Goal: Task Accomplishment & Management: Manage account settings

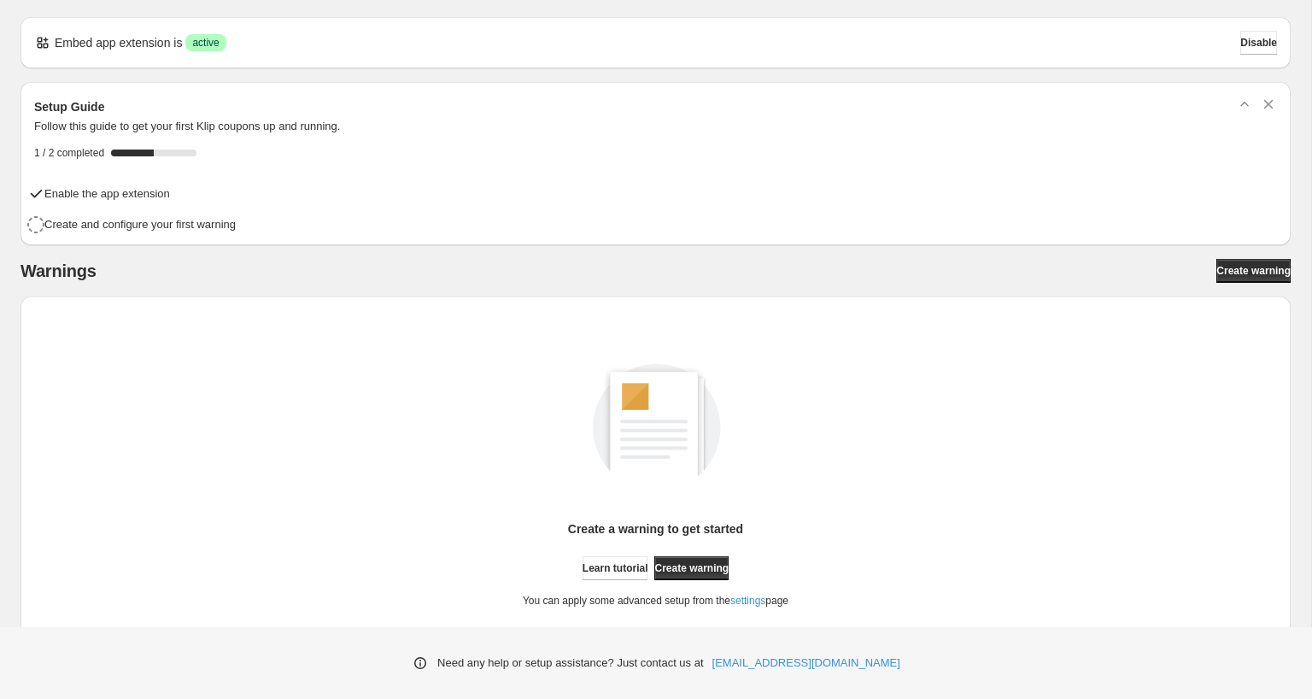
scroll to position [56, 0]
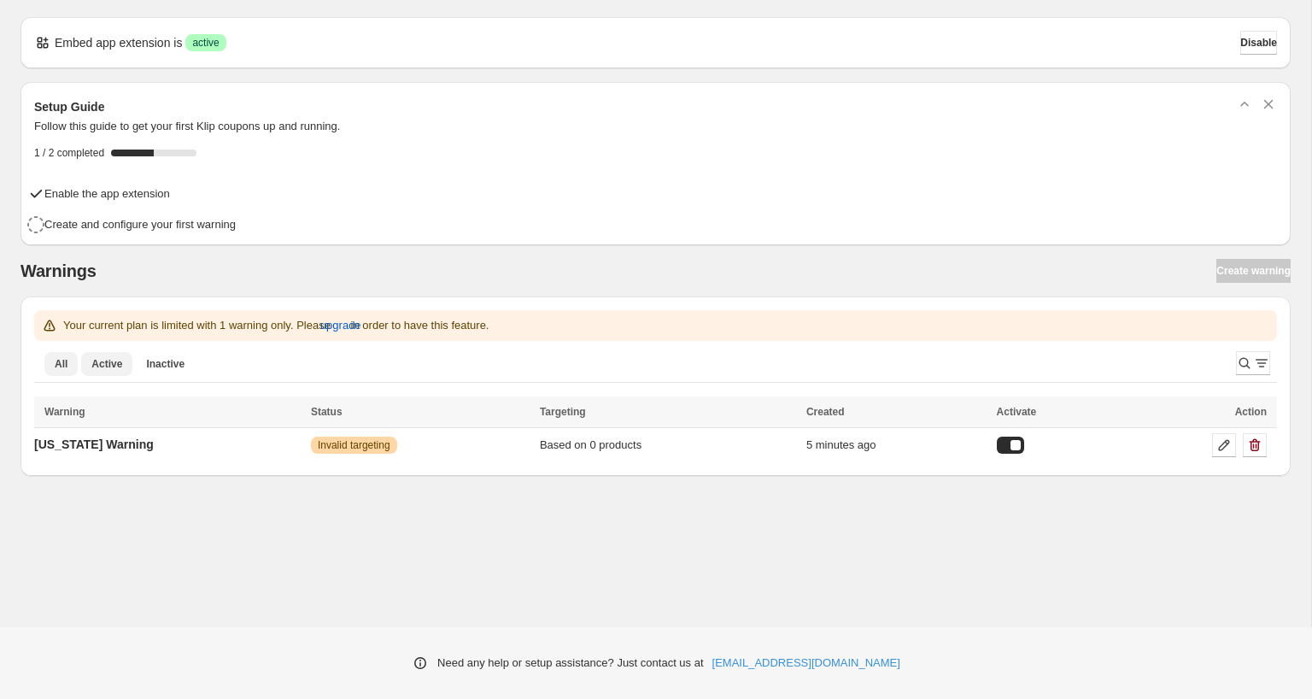
click at [113, 360] on span "Active" at bounding box center [106, 364] width 31 height 14
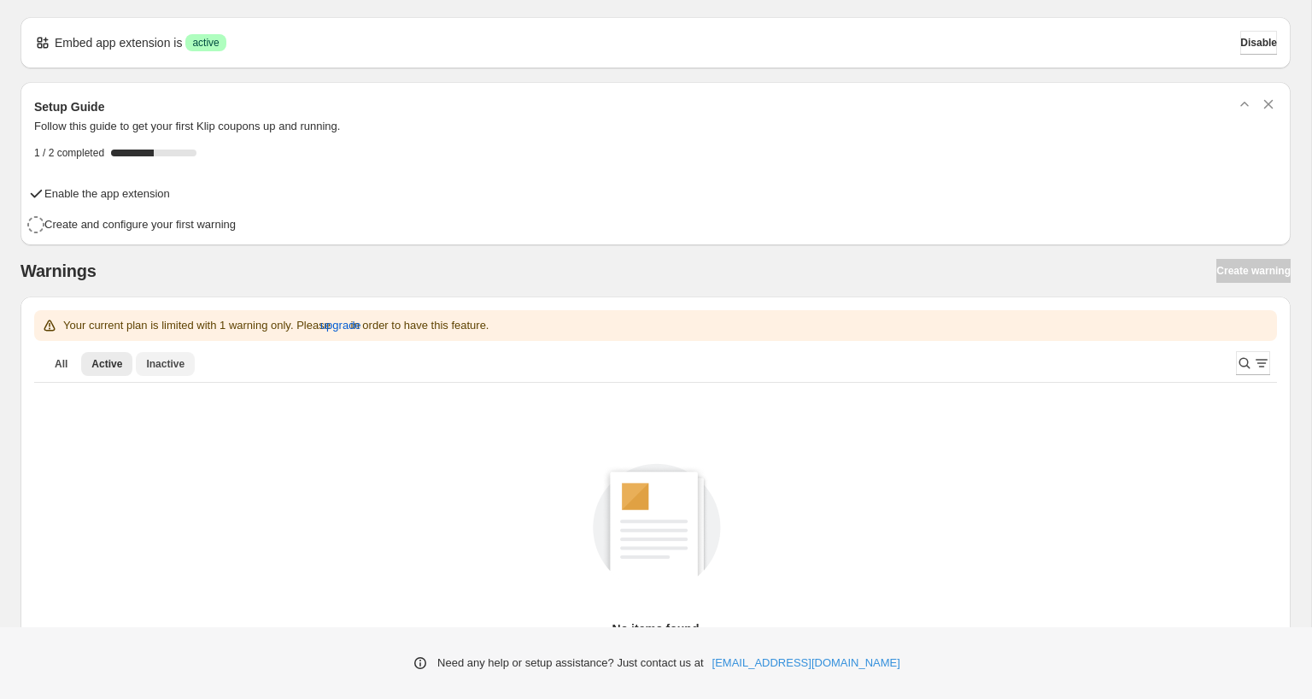
click at [161, 361] on span "Inactive" at bounding box center [165, 364] width 38 height 14
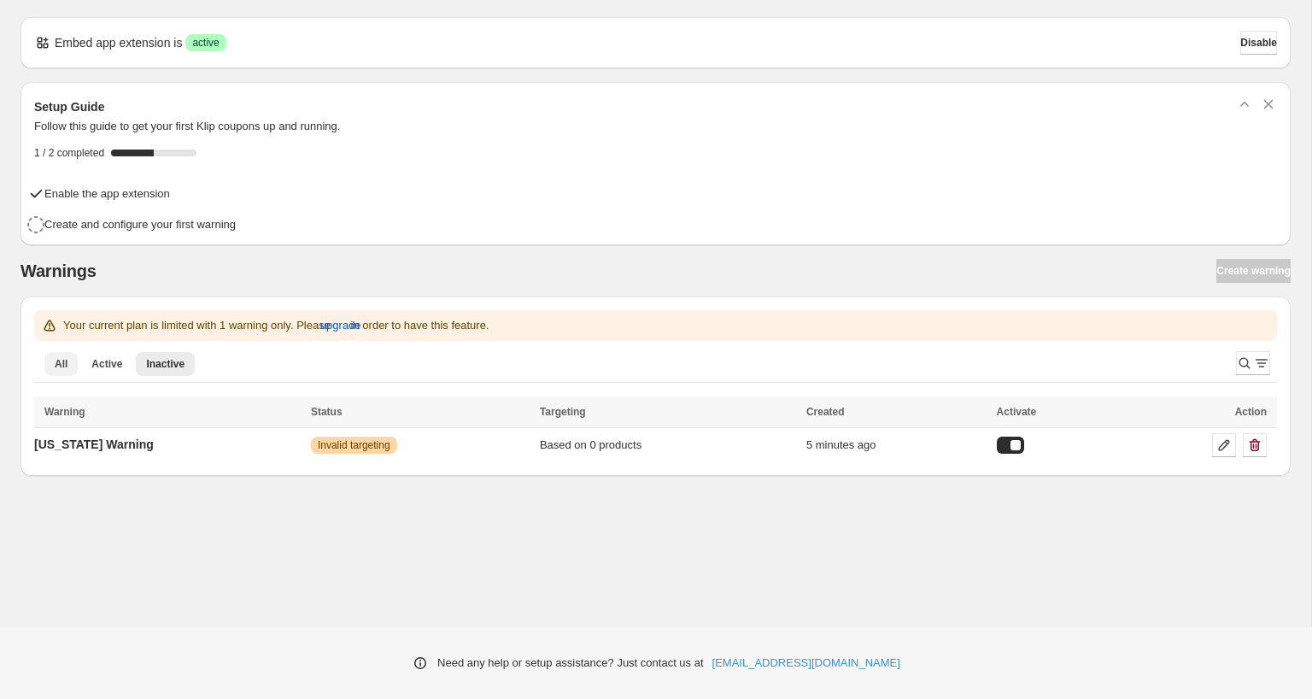
click at [61, 363] on span "All" at bounding box center [61, 364] width 13 height 14
click at [243, 449] on td "California Warning" at bounding box center [170, 444] width 272 height 35
click at [219, 442] on td "California Warning" at bounding box center [170, 444] width 272 height 35
click at [151, 444] on p "California Warning" at bounding box center [94, 444] width 120 height 17
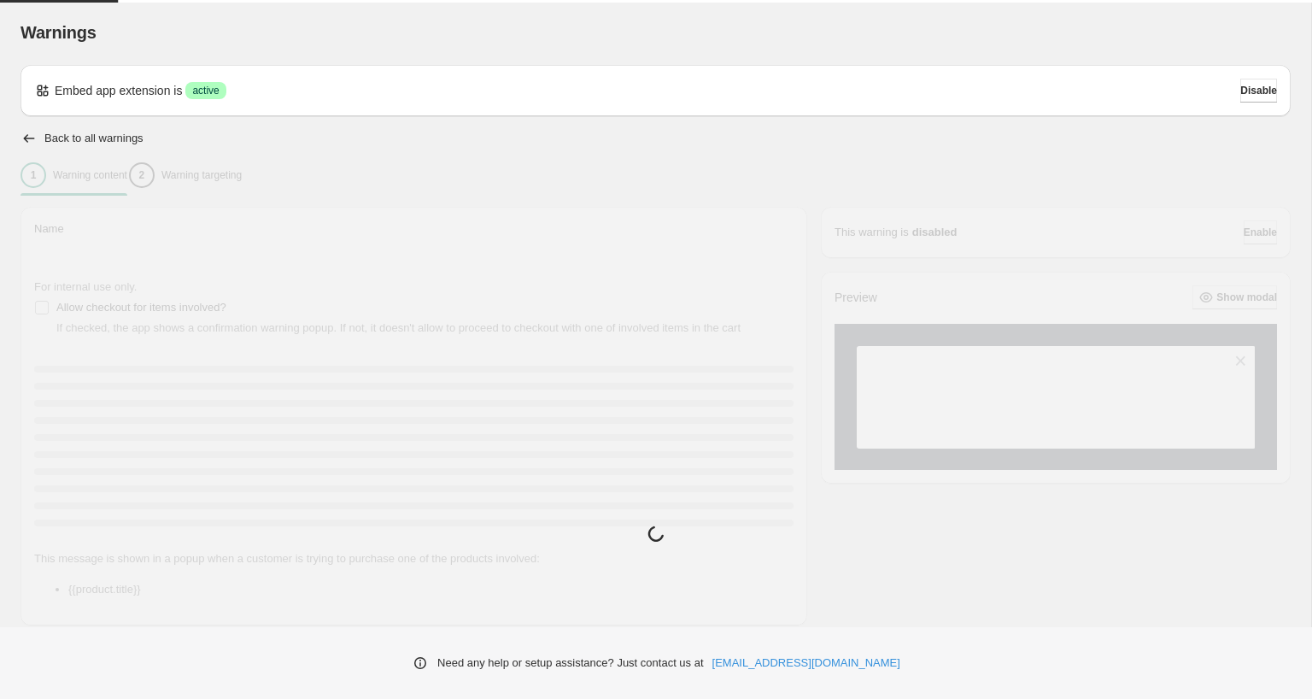
type input "**********"
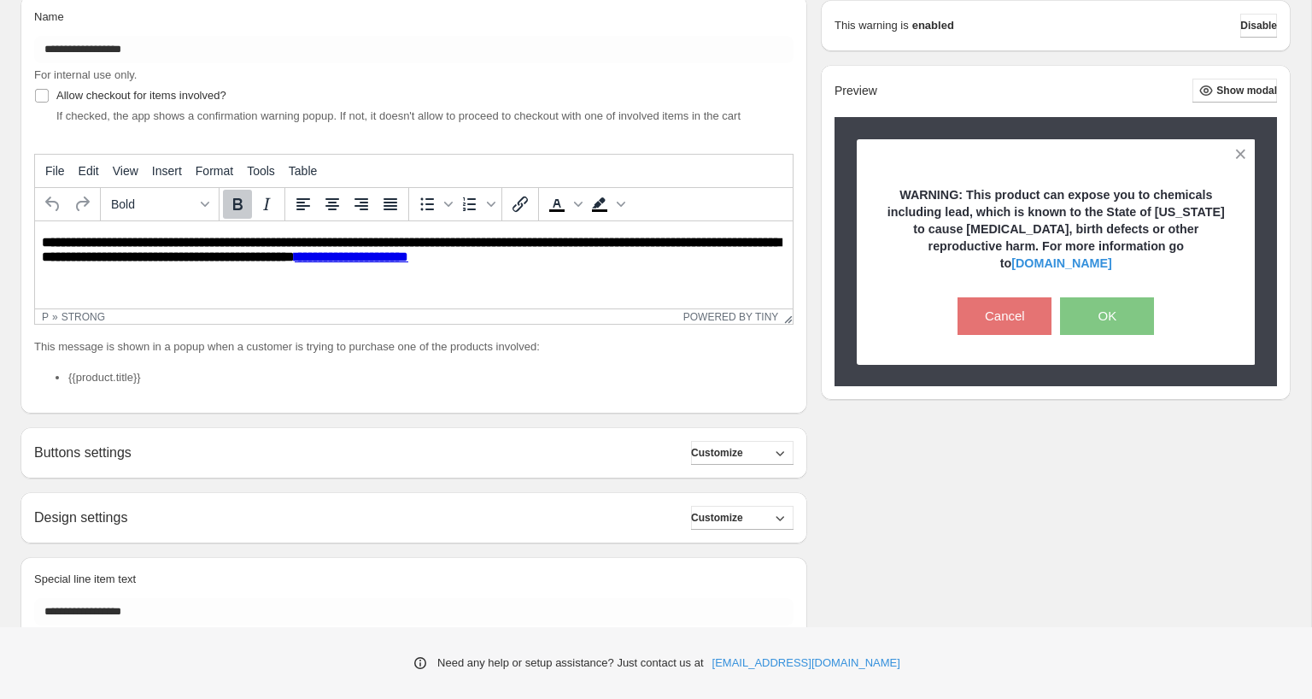
scroll to position [296, 0]
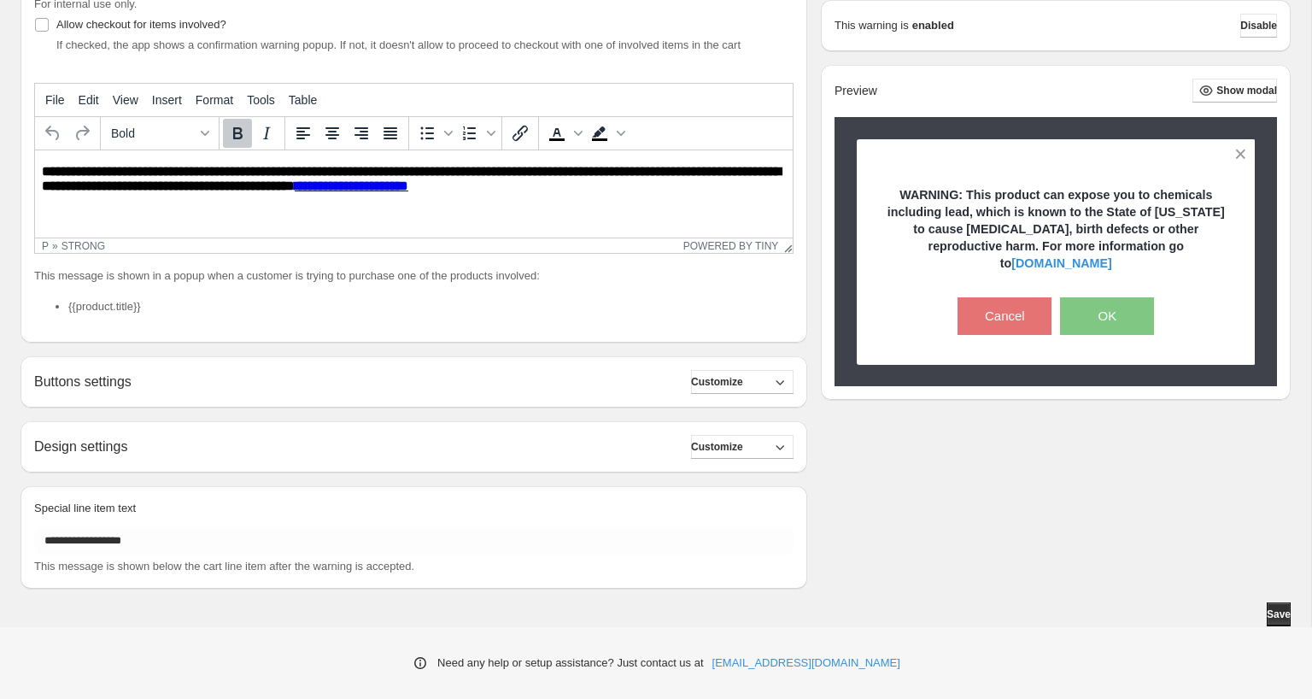
click at [107, 314] on li "{{product.title}}" at bounding box center [430, 306] width 725 height 17
click at [144, 283] on p "This message is shown in a popup when a customer is trying to purchase one of t…" at bounding box center [414, 275] width 760 height 17
click at [125, 311] on li "{{product.title}}" at bounding box center [430, 306] width 725 height 17
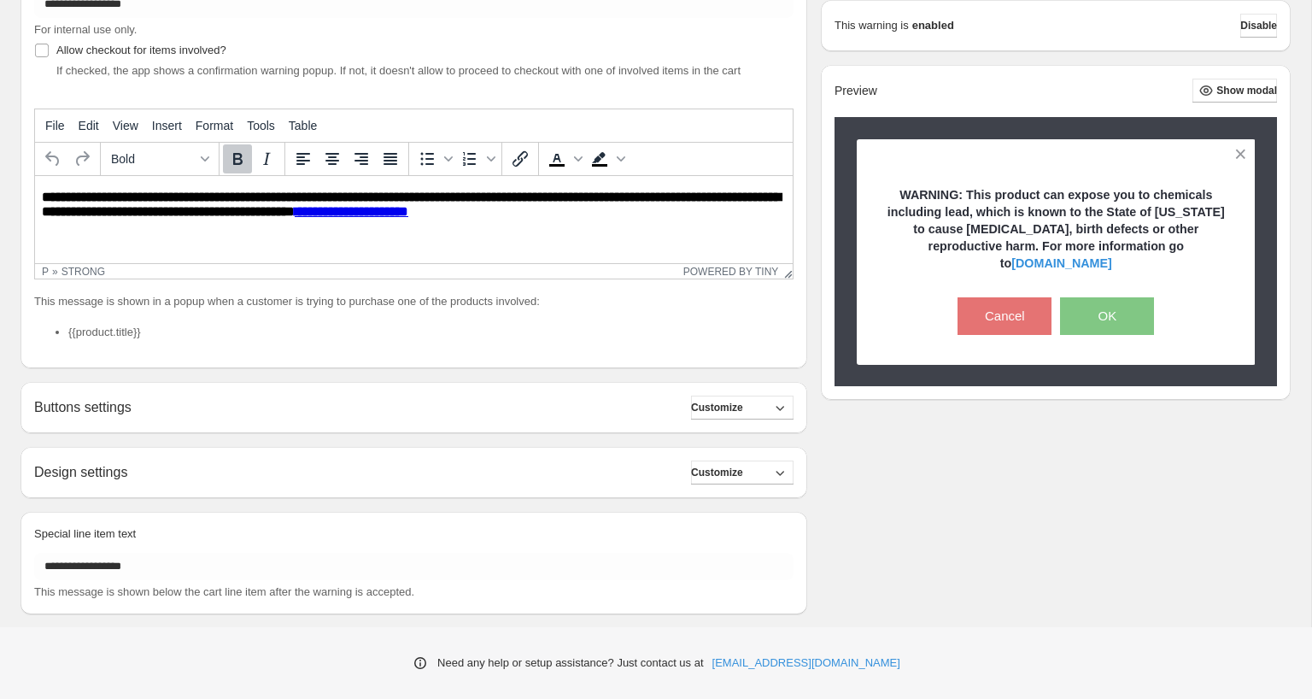
scroll to position [300, 0]
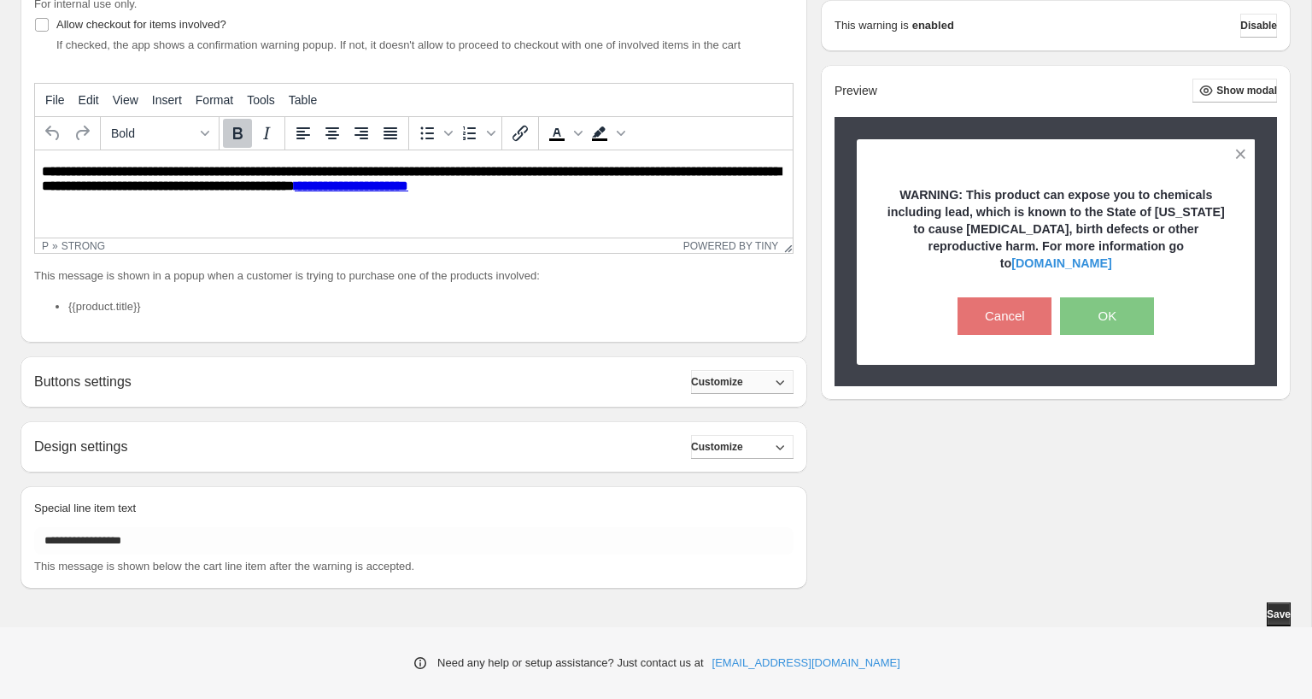
click at [730, 381] on span "Customize" at bounding box center [717, 382] width 52 height 14
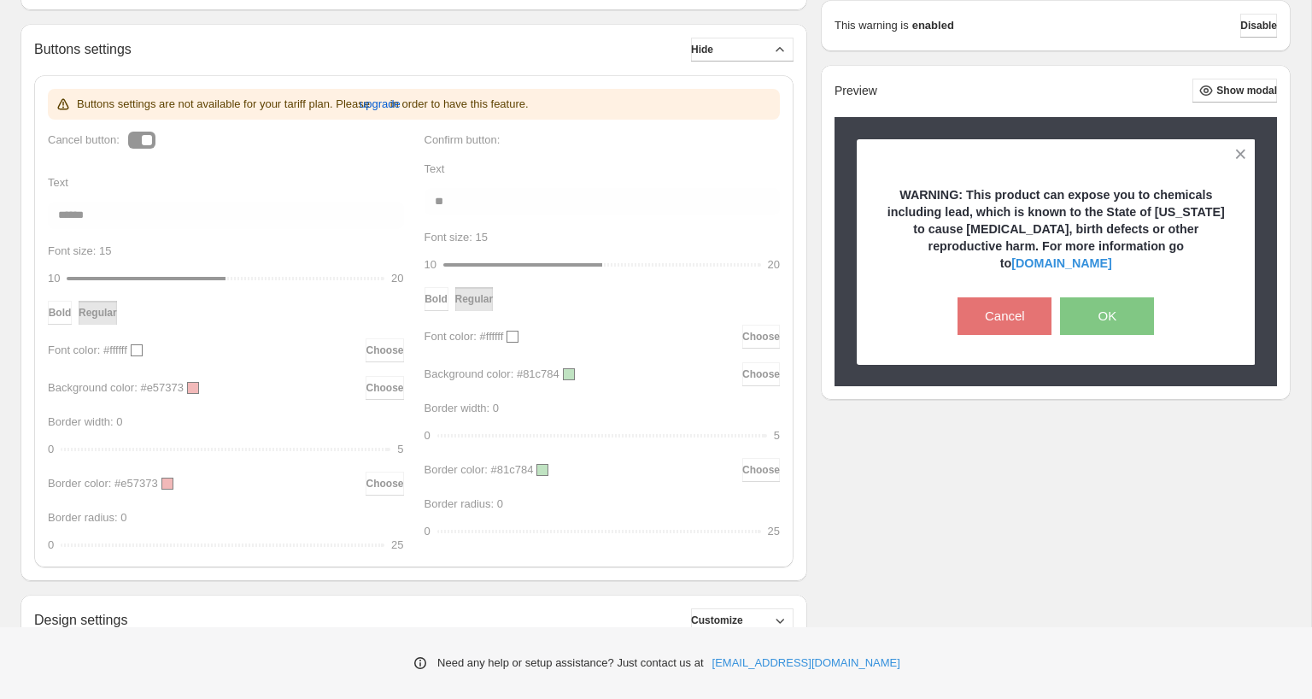
scroll to position [806, 0]
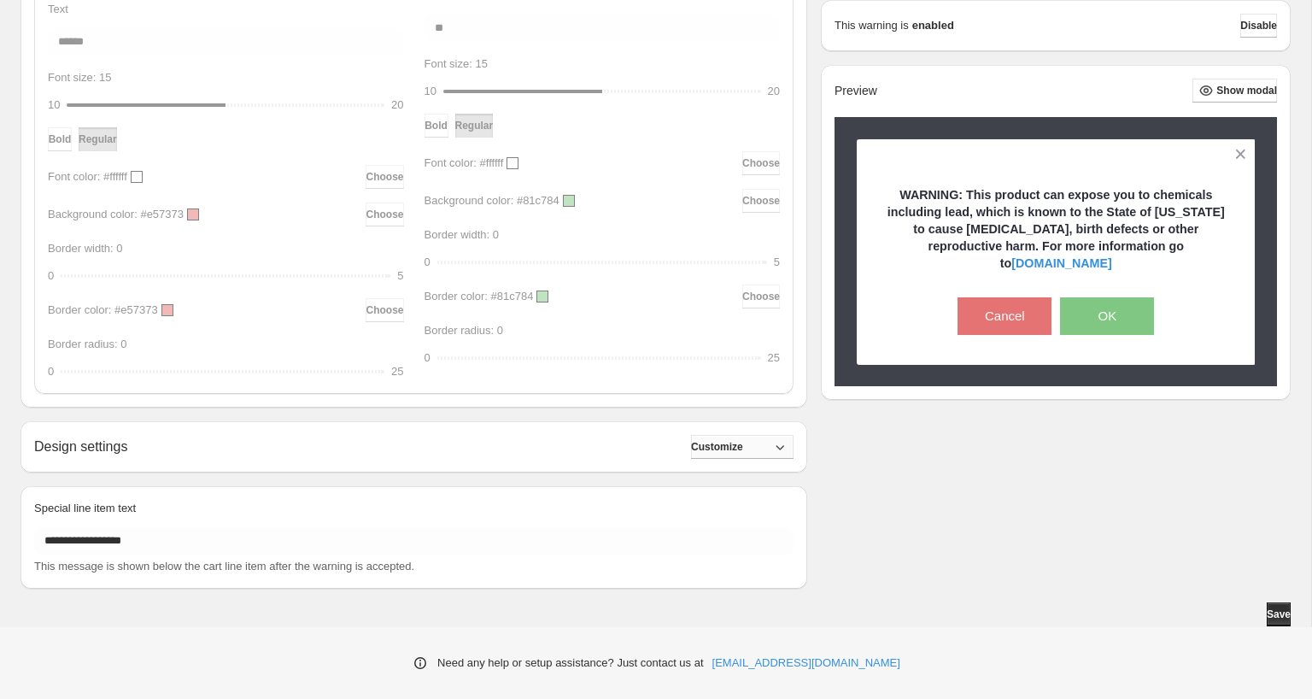
click at [718, 443] on span "Customize" at bounding box center [717, 447] width 52 height 14
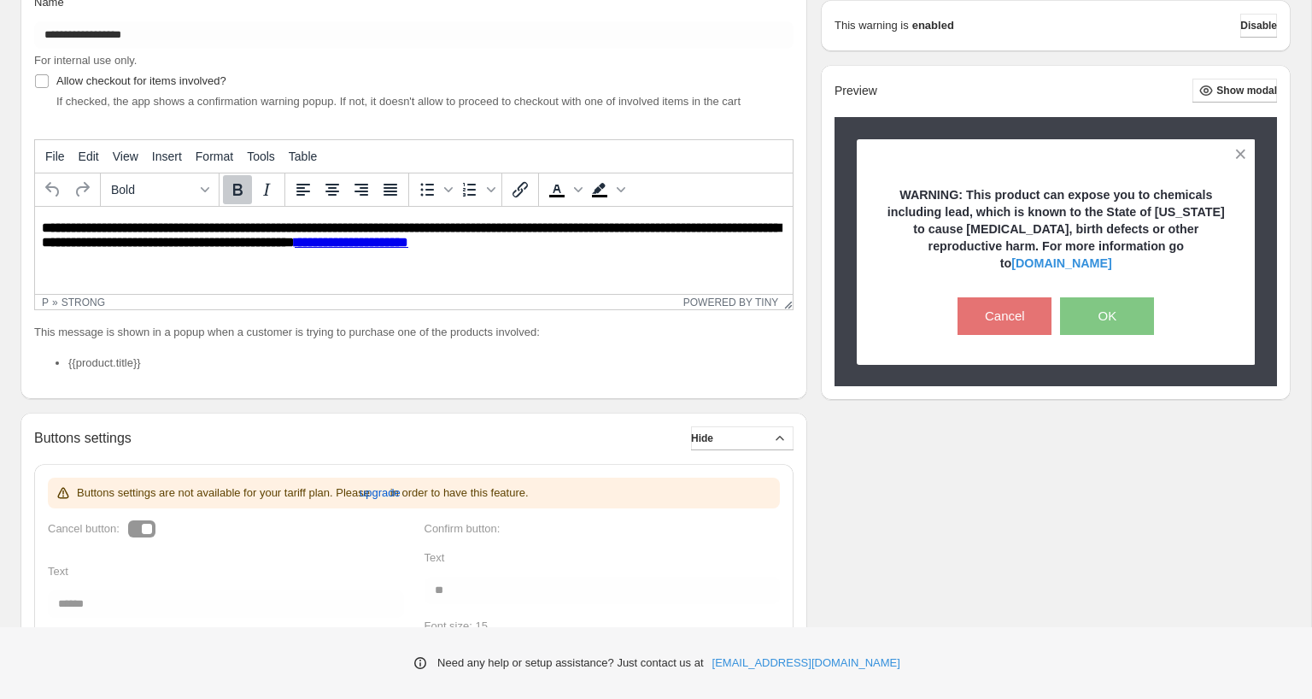
scroll to position [0, 0]
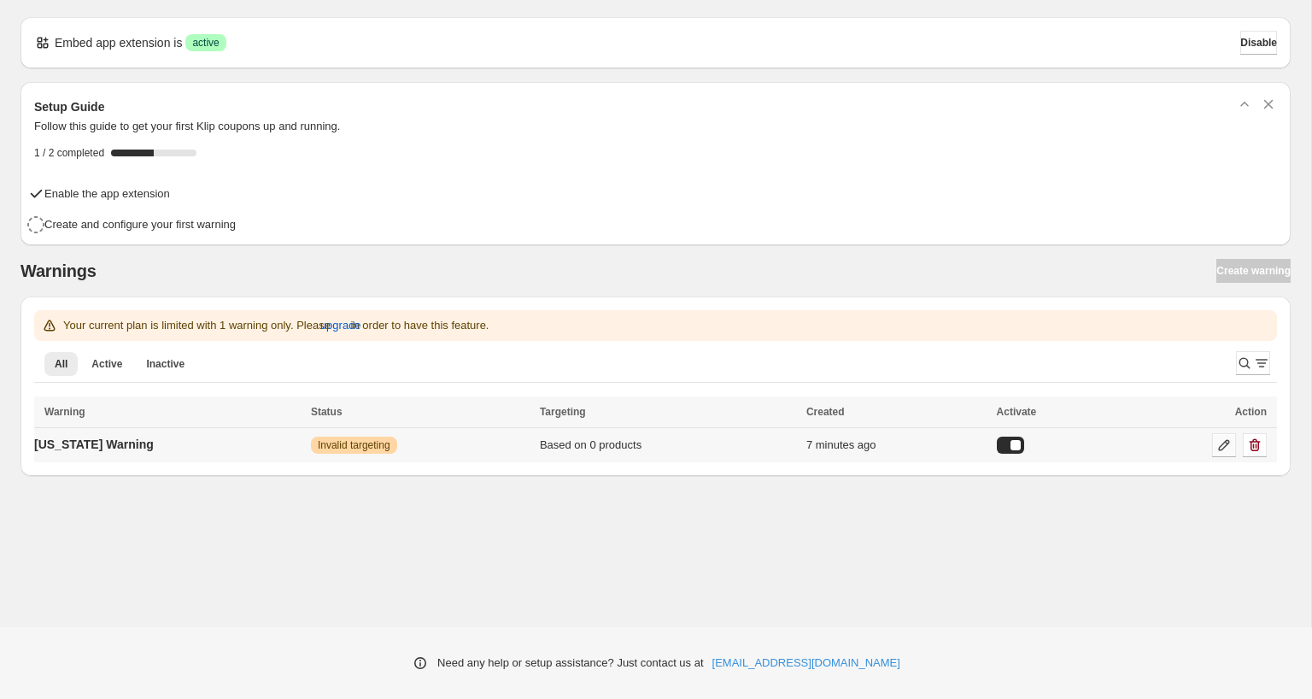
click at [1220, 443] on icon at bounding box center [1224, 445] width 17 height 17
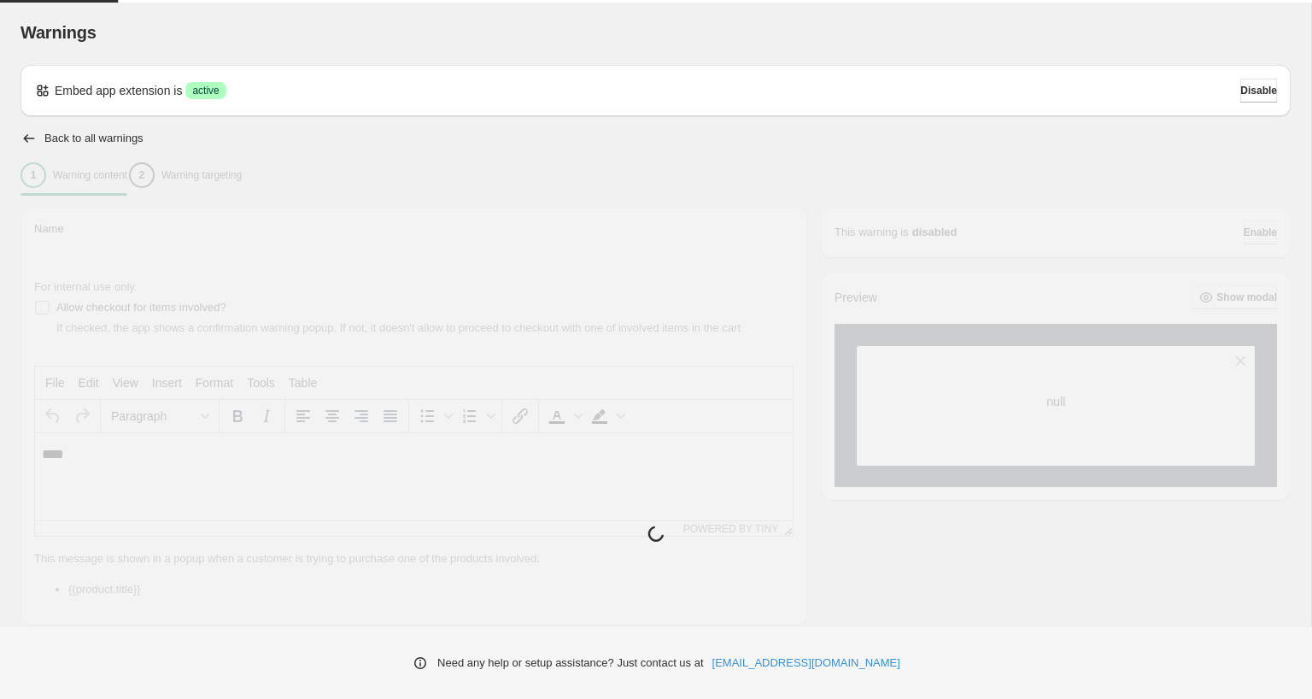
type input "**********"
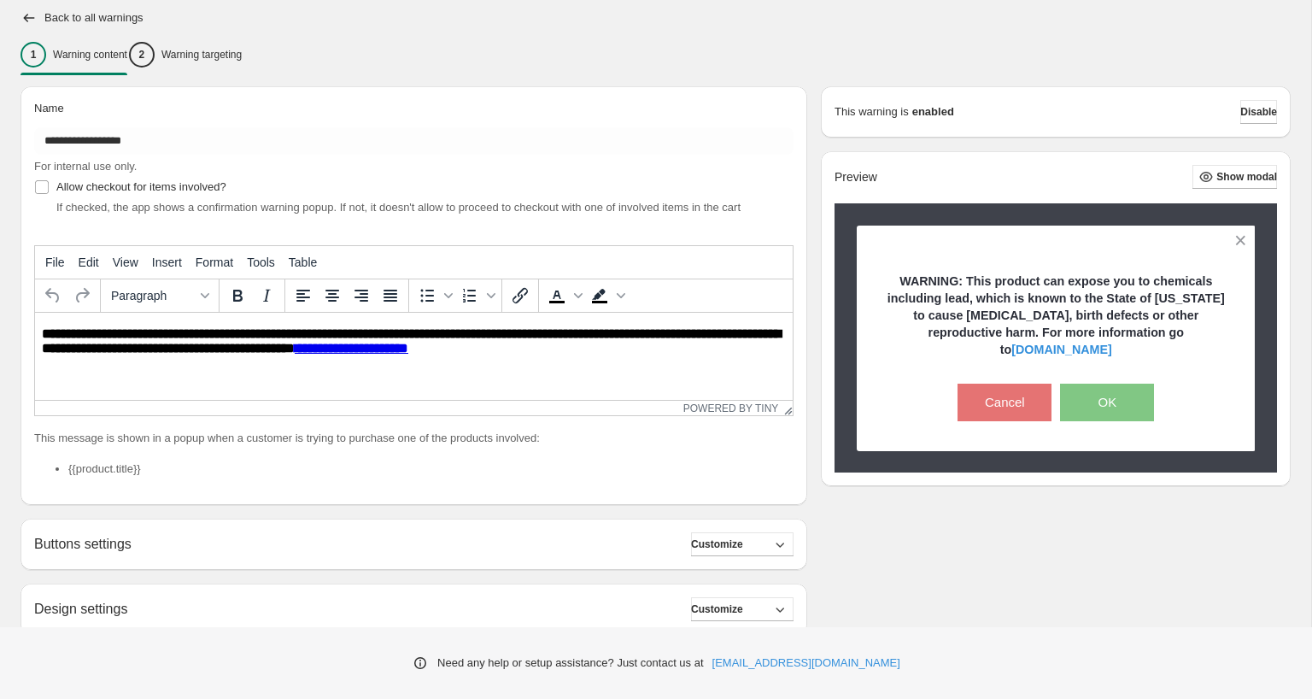
scroll to position [114, 0]
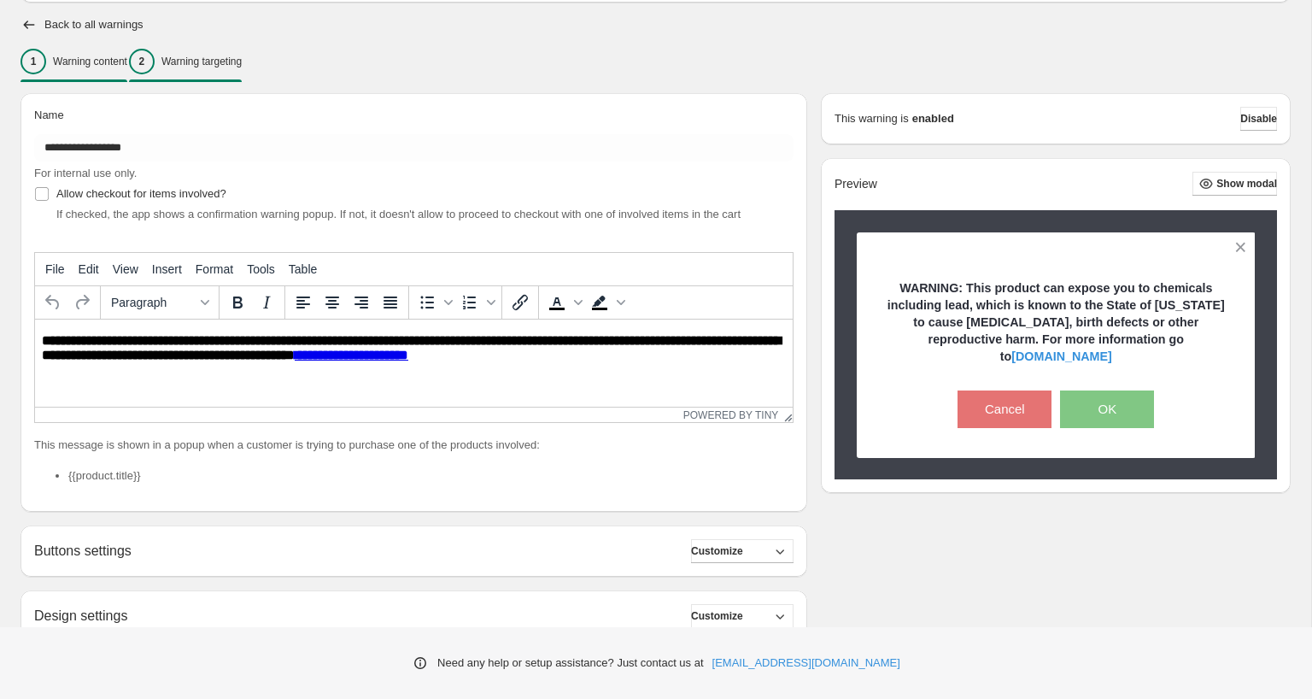
click at [221, 61] on p "Warning targeting" at bounding box center [201, 62] width 80 height 14
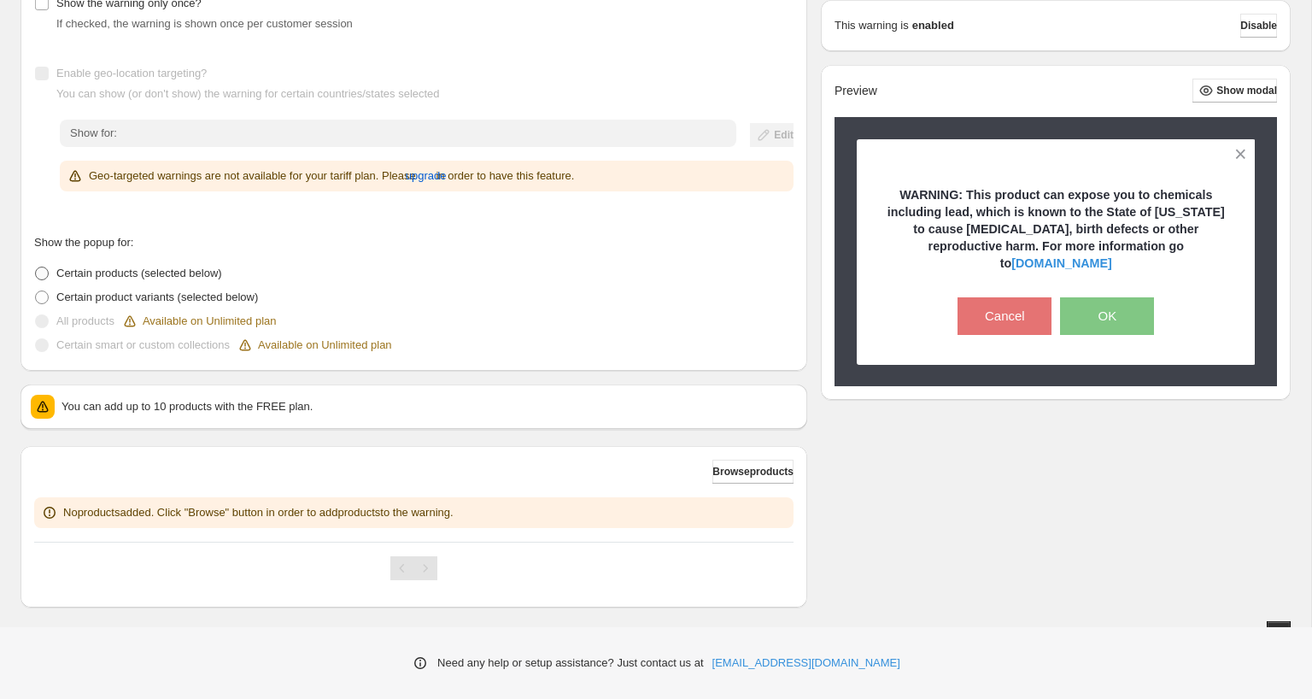
scroll to position [247, 0]
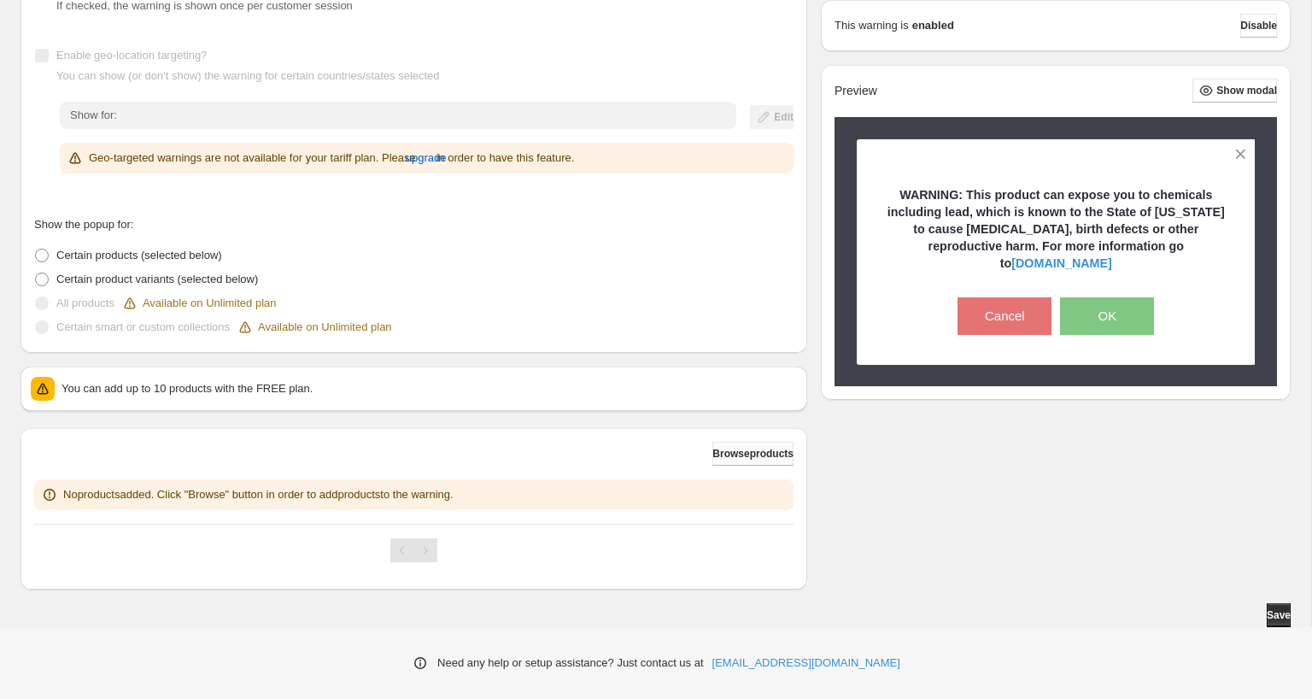
click at [738, 455] on span "Browse products" at bounding box center [753, 454] width 81 height 14
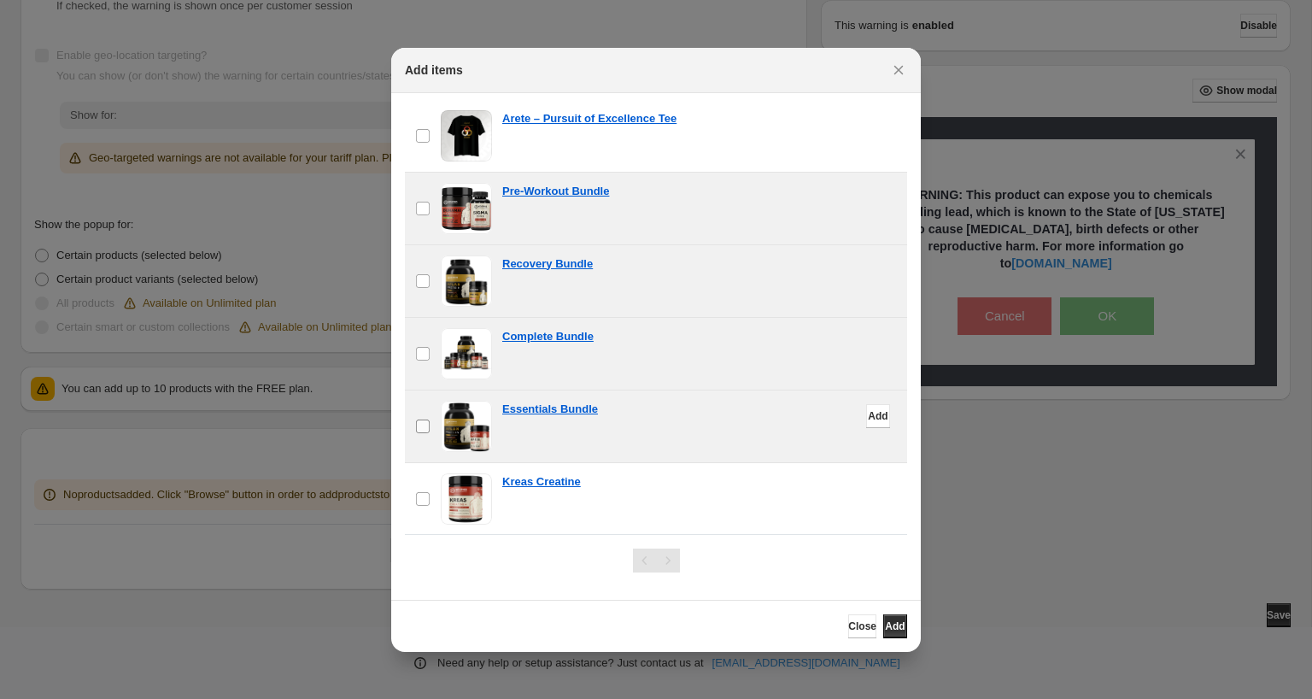
scroll to position [1070, 0]
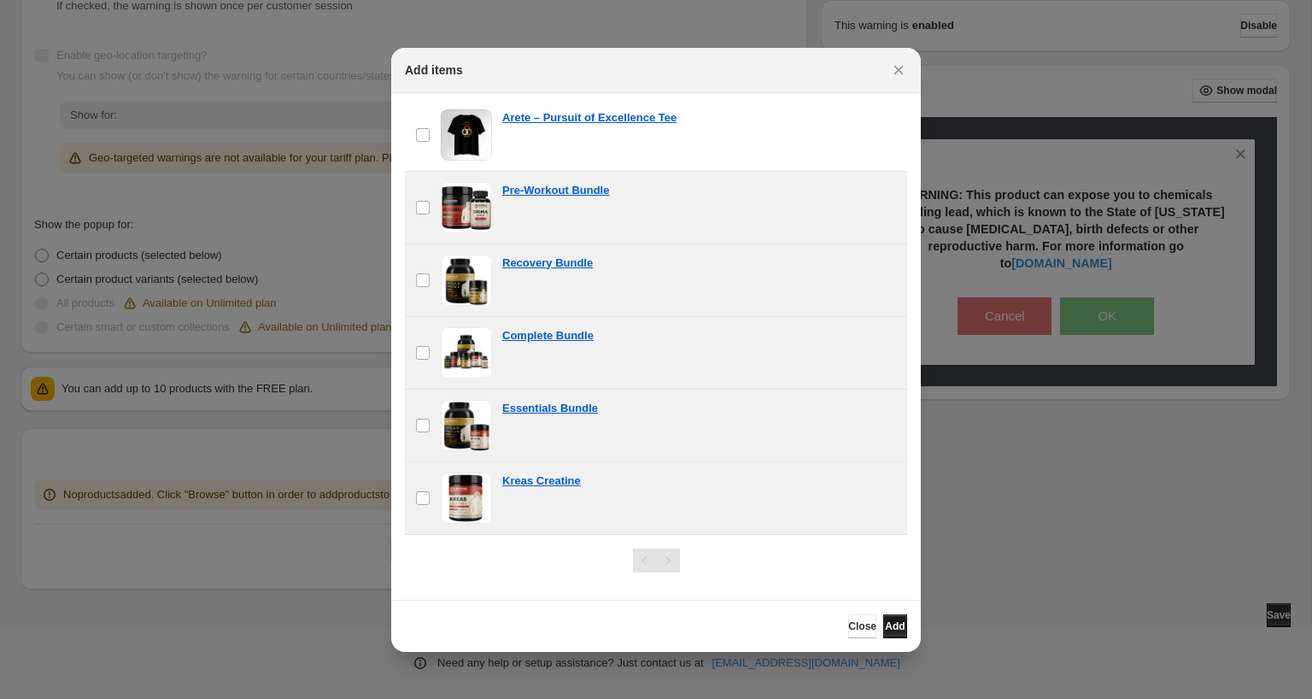
click at [885, 617] on button "Add" at bounding box center [895, 626] width 24 height 24
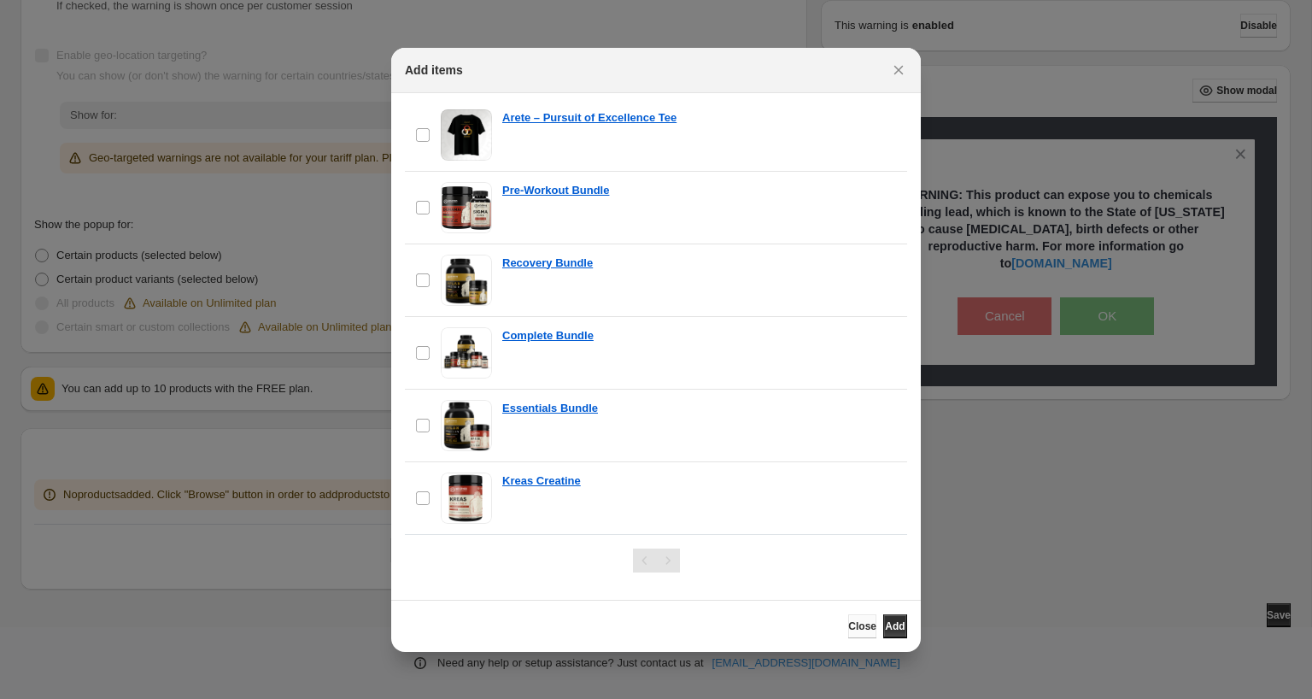
click at [848, 625] on span "Close" at bounding box center [862, 626] width 28 height 14
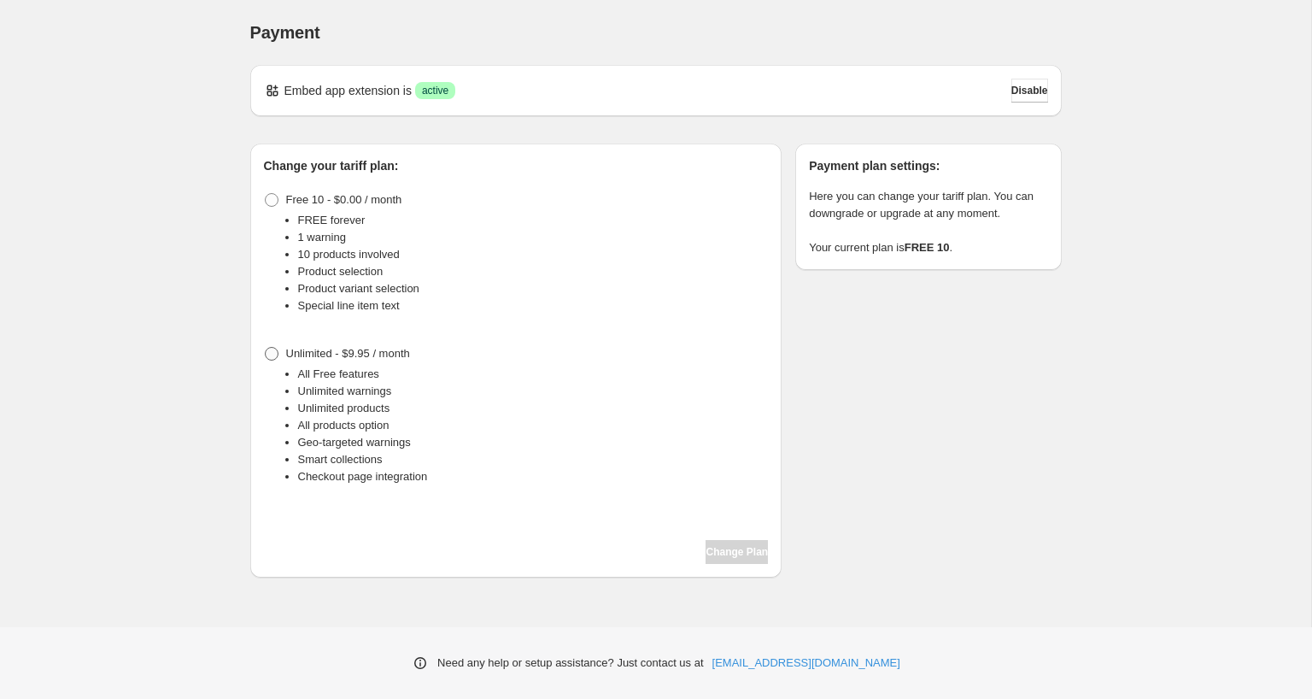
click at [296, 342] on label "Unlimited - $9.95 / month" at bounding box center [337, 354] width 146 height 24
click at [267, 354] on span at bounding box center [272, 354] width 14 height 14
click at [728, 549] on span "Change Plan" at bounding box center [737, 552] width 62 height 14
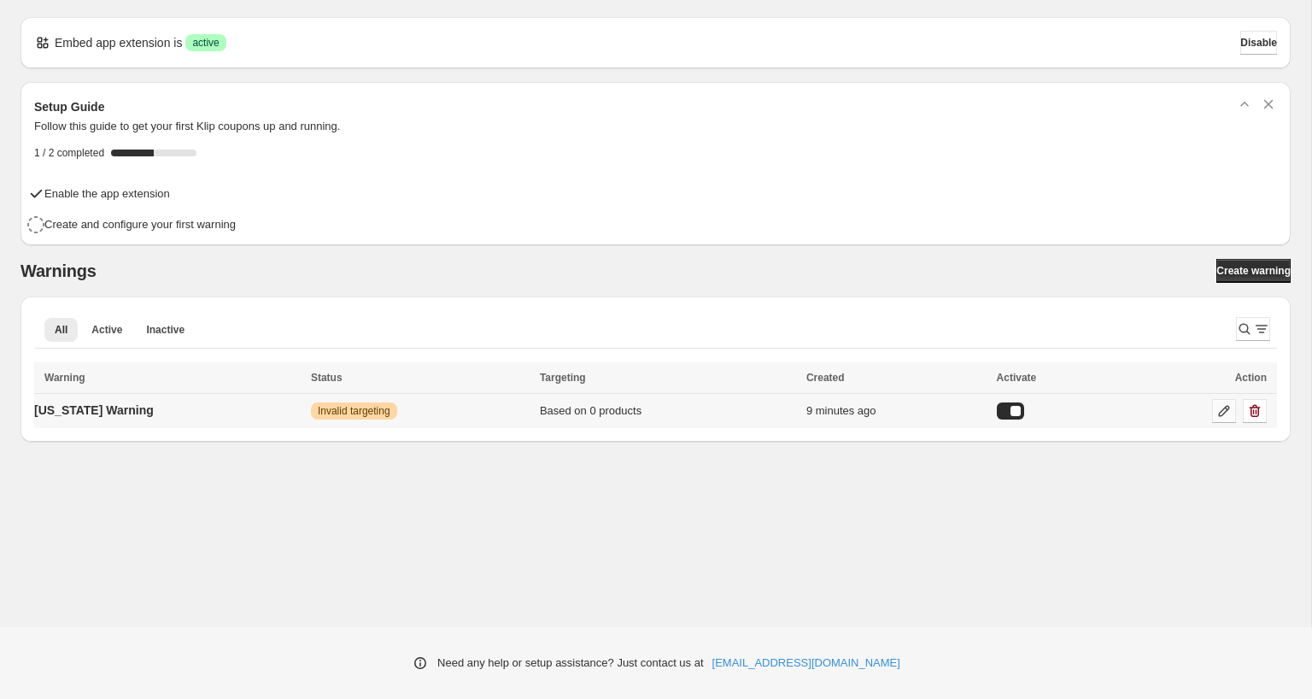
click at [1221, 409] on icon at bounding box center [1224, 410] width 17 height 17
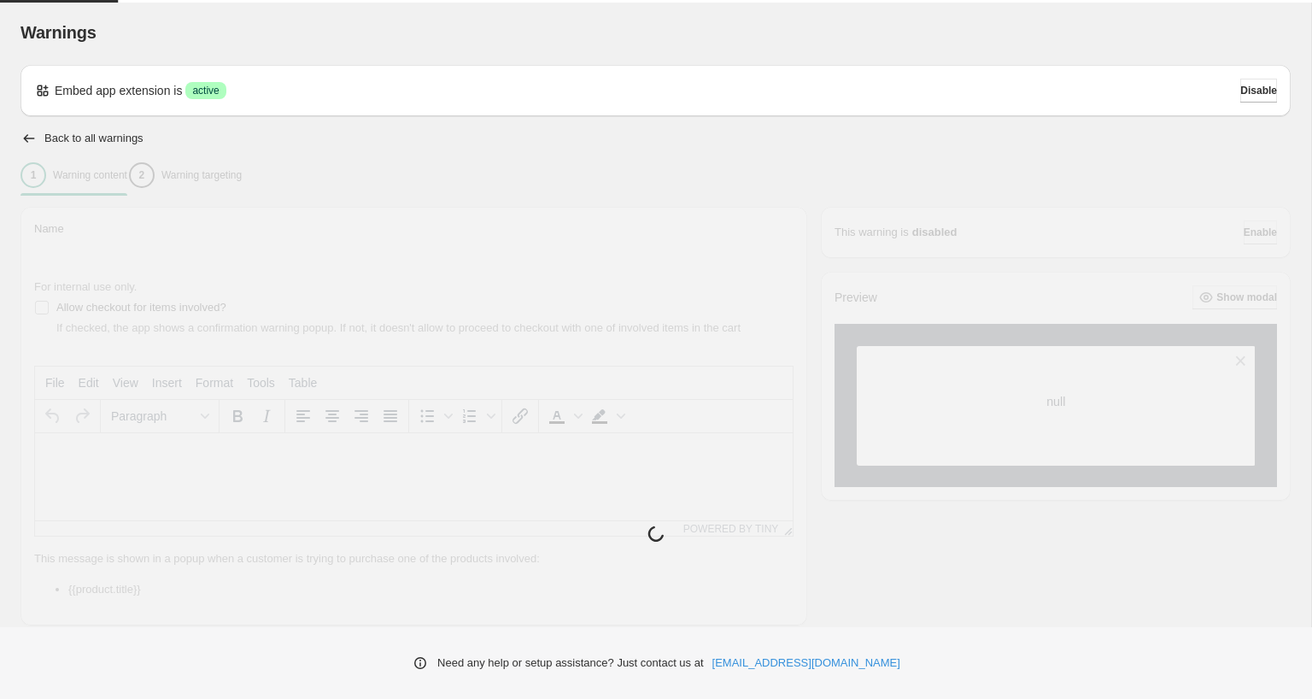
type input "**********"
